Goal: Navigation & Orientation: Find specific page/section

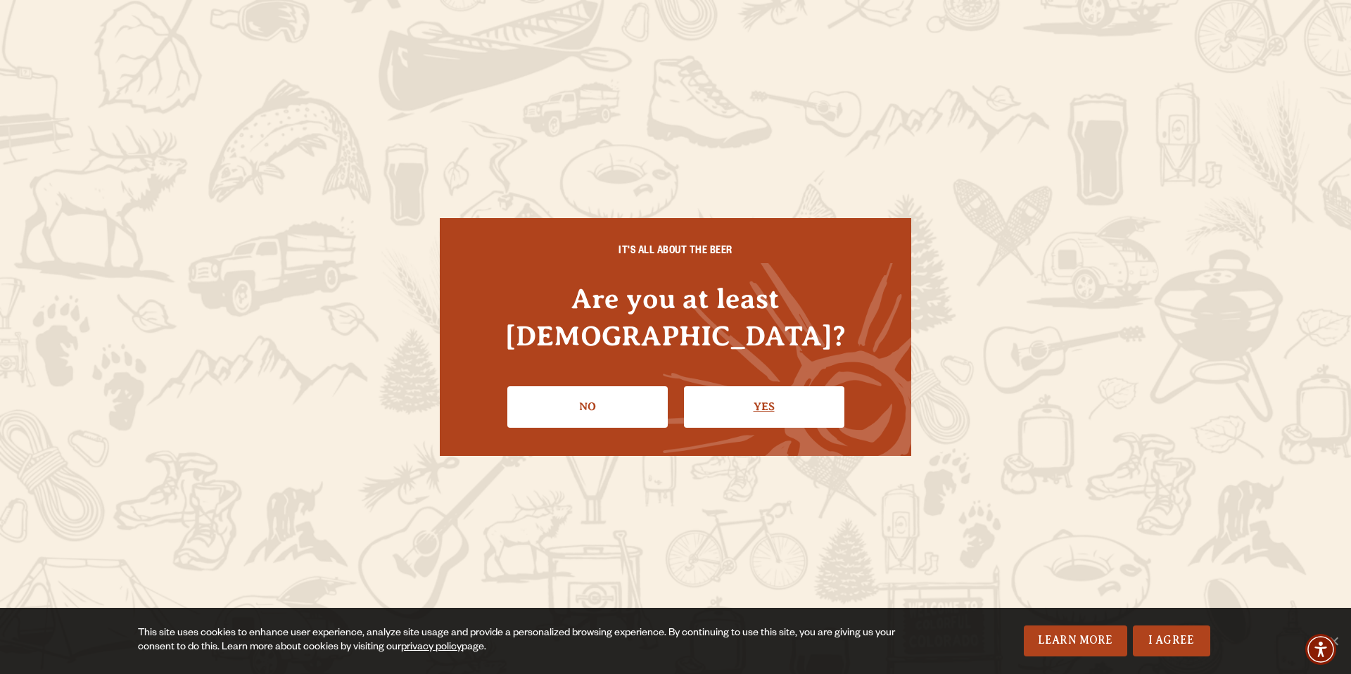
click at [759, 393] on link "Yes" at bounding box center [764, 406] width 160 height 41
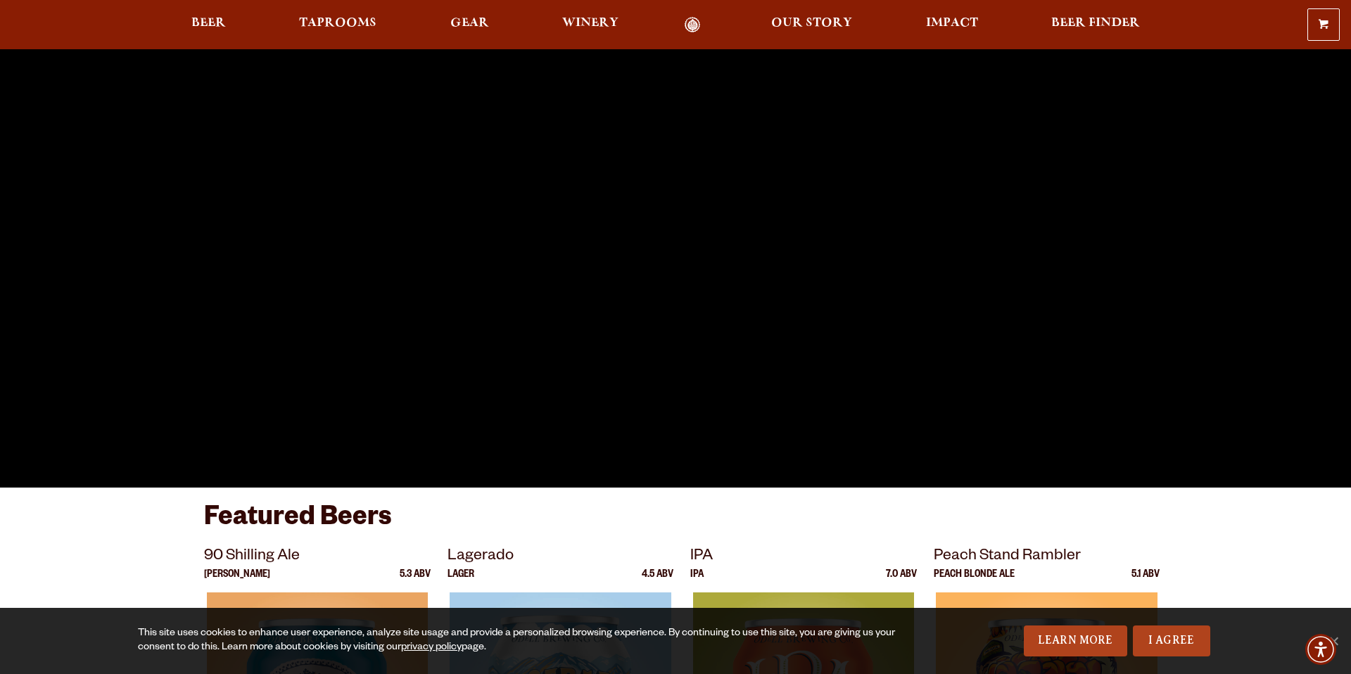
scroll to position [270, 0]
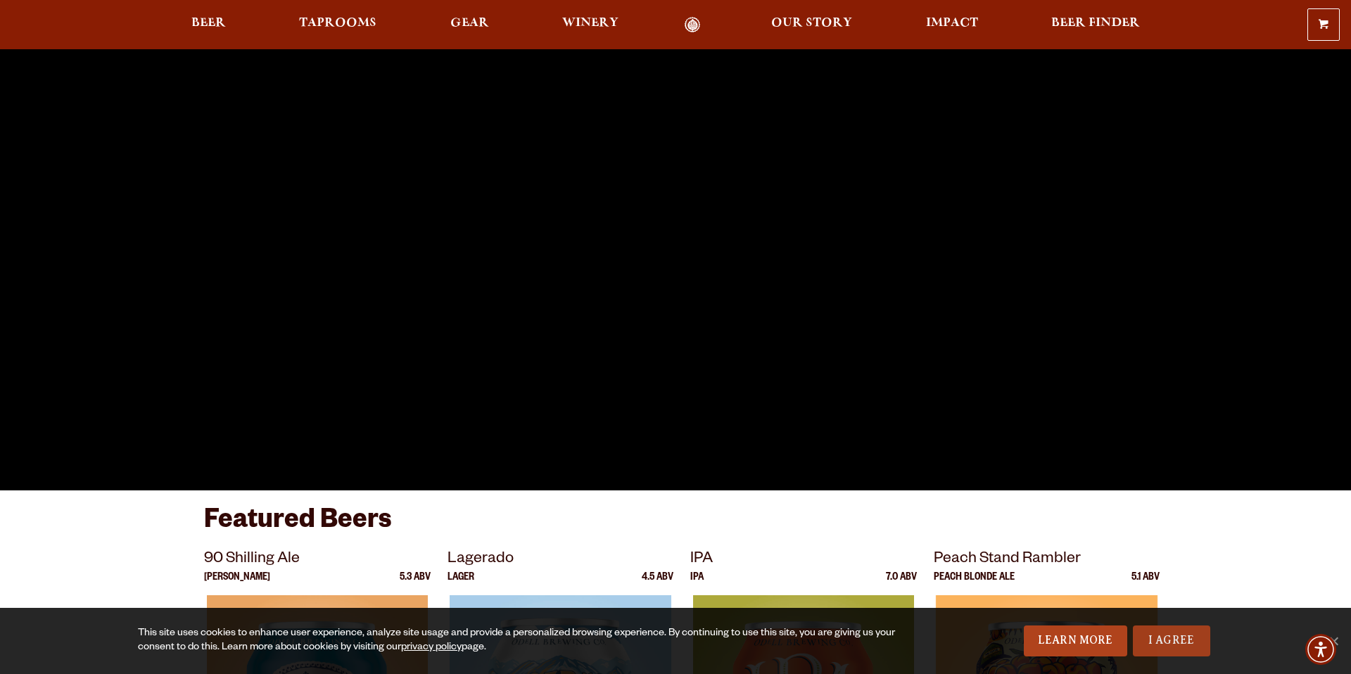
click at [1179, 638] on link "I Agree" at bounding box center [1171, 641] width 77 height 31
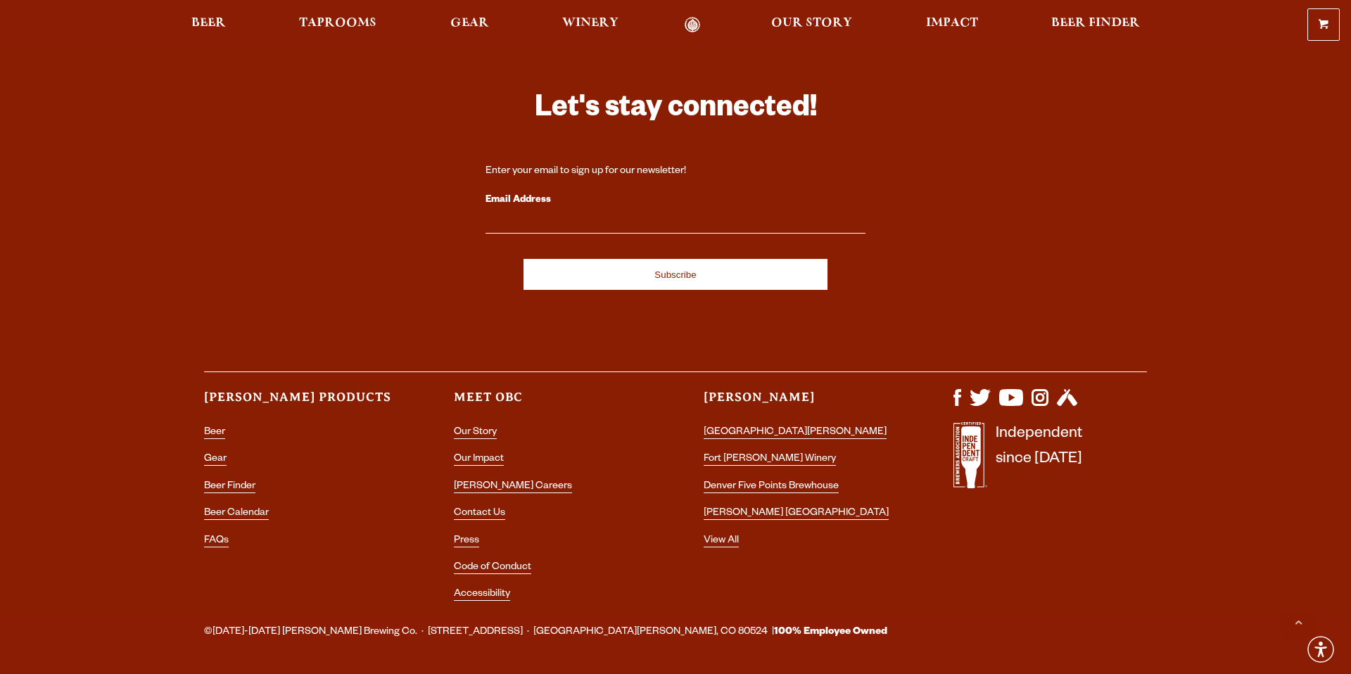
scroll to position [4106, 0]
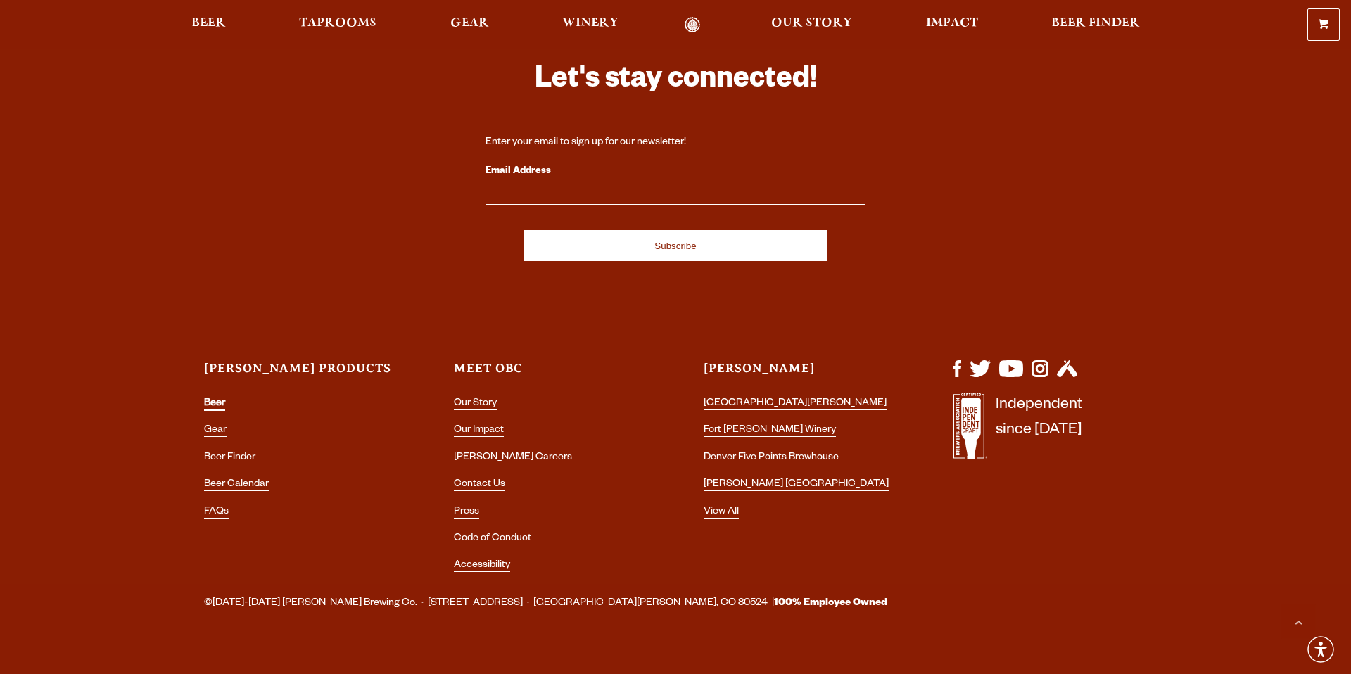
click at [216, 398] on link "Beer" at bounding box center [214, 404] width 21 height 13
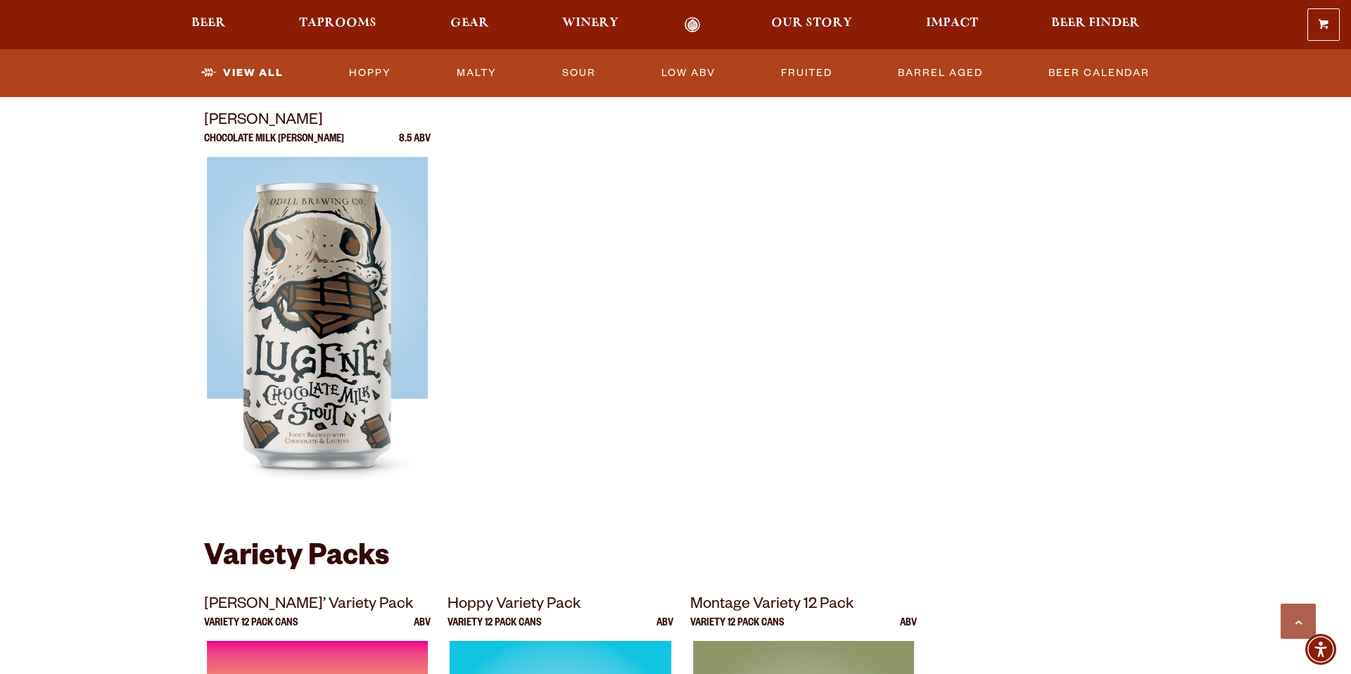
scroll to position [2438, 0]
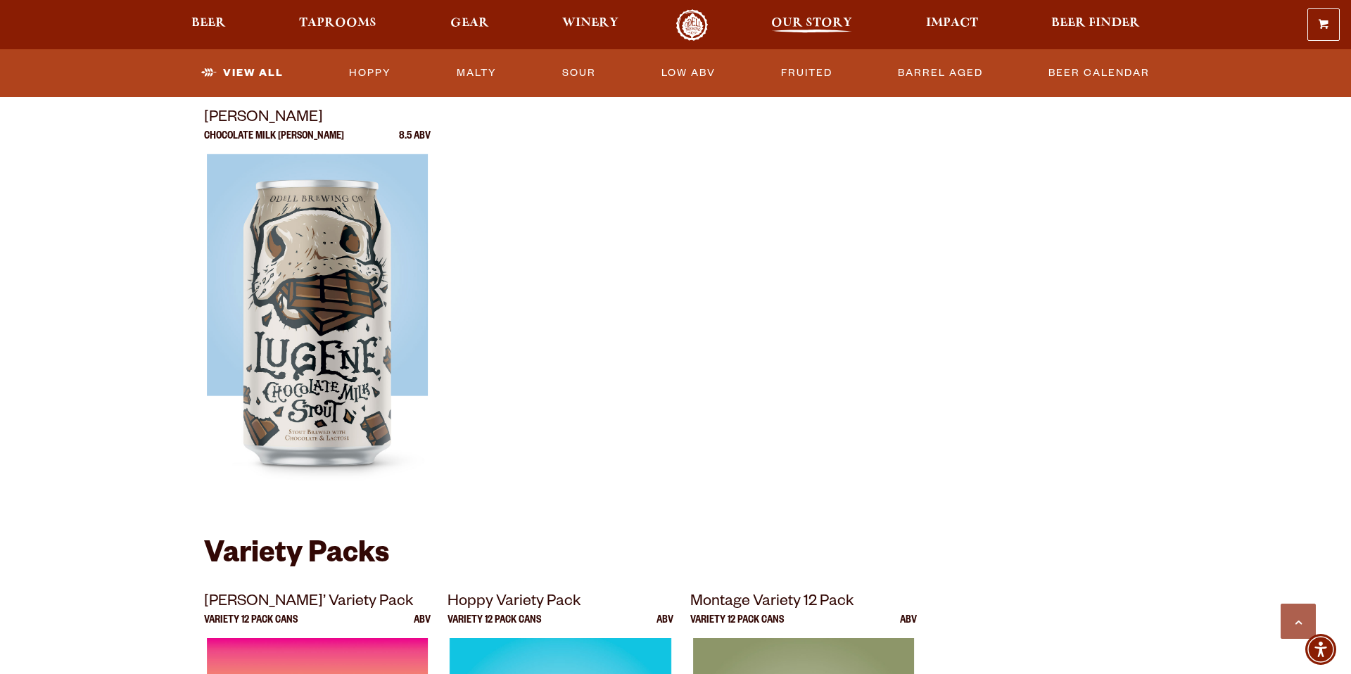
click at [793, 18] on span "Our Story" at bounding box center [811, 23] width 81 height 11
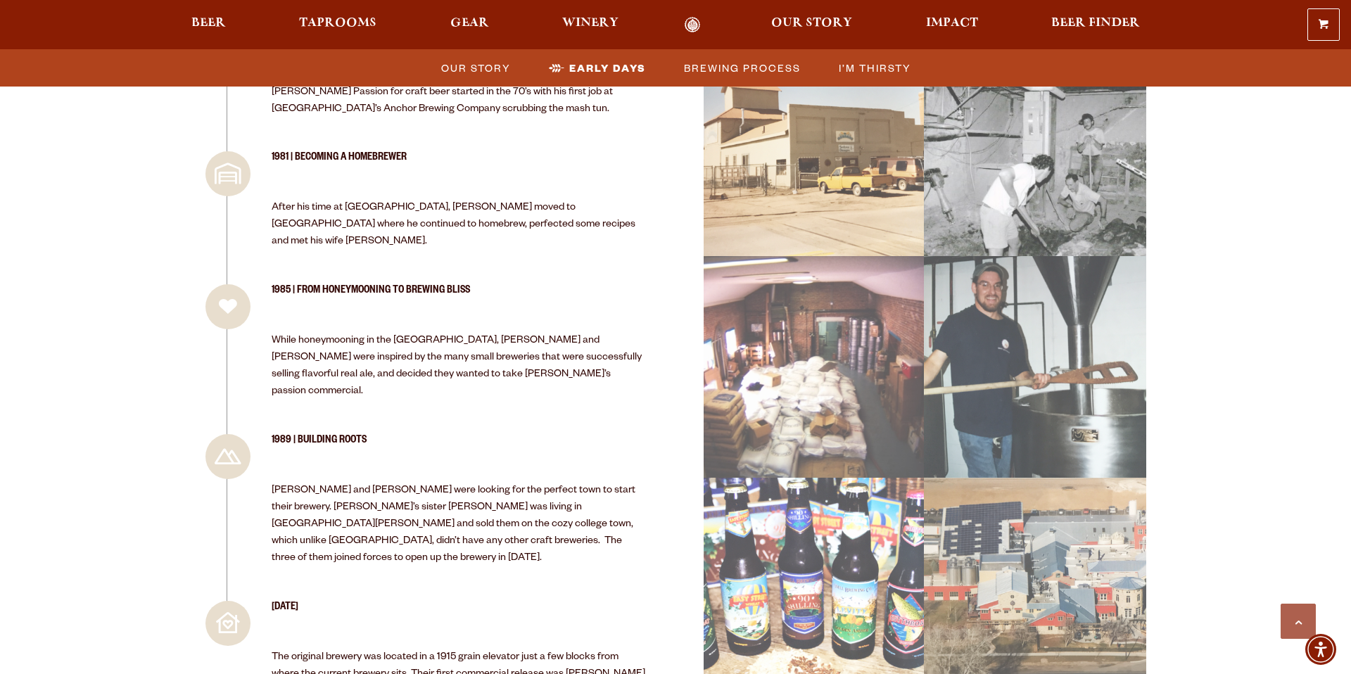
scroll to position [1396, 0]
